Goal: Task Accomplishment & Management: Use online tool/utility

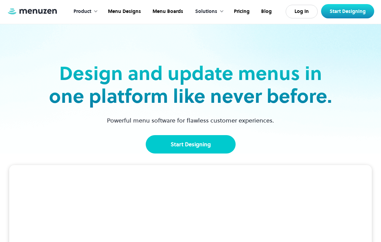
click at [201, 148] on link "Start Designing" at bounding box center [191, 144] width 90 height 18
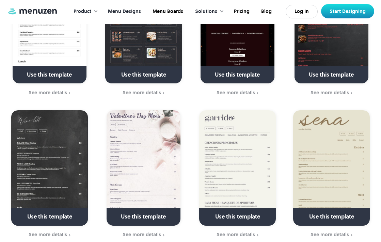
scroll to position [677, 0]
